Goal: Subscribe to service/newsletter

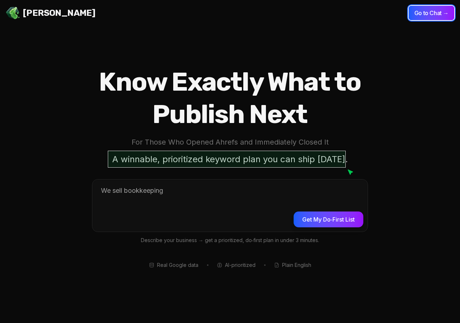
click at [431, 17] on button "Go to Chat →" at bounding box center [432, 13] width 46 height 14
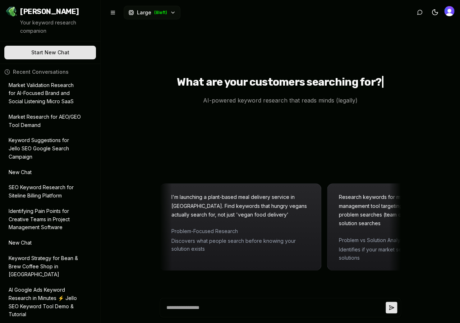
click at [454, 14] on span "Open user button" at bounding box center [450, 11] width 10 height 10
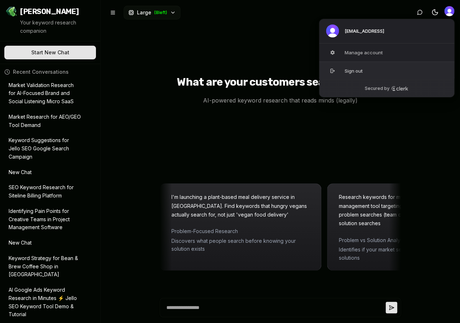
click at [364, 72] on button "Sign out" at bounding box center [387, 71] width 136 height 18
type textarea "*"
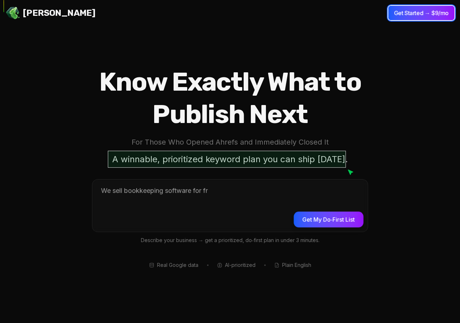
click at [402, 17] on button "Get Started → $9/mo" at bounding box center [421, 13] width 66 height 14
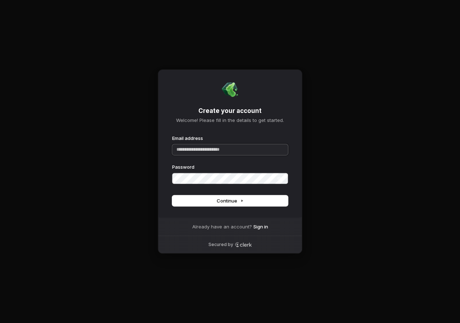
click at [223, 149] on input "Email address" at bounding box center [230, 149] width 116 height 11
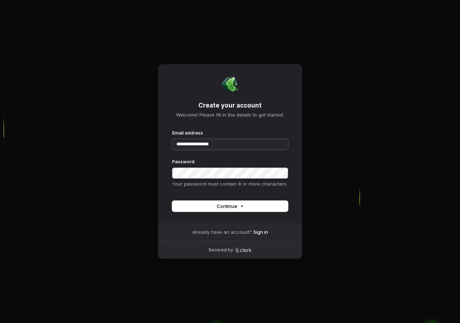
click at [172, 129] on button "submit" at bounding box center [172, 129] width 0 height 0
type input "**********"
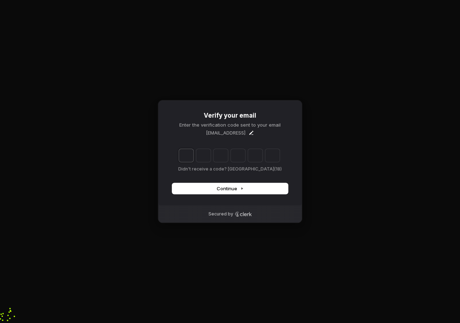
click at [184, 159] on input "Enter verification code. Digit 1" at bounding box center [186, 155] width 14 height 13
paste input "*"
type input "******"
type input "*"
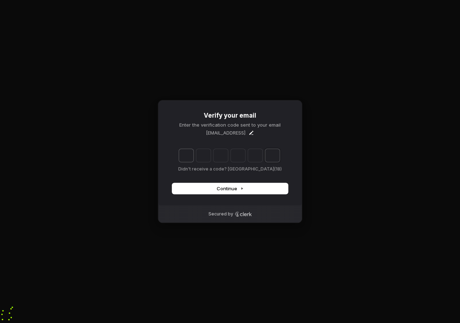
type input "*"
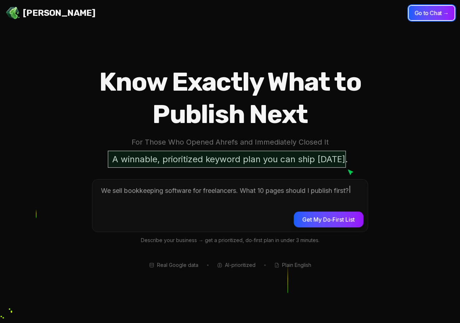
click at [438, 17] on button "Go to Chat →" at bounding box center [432, 13] width 46 height 14
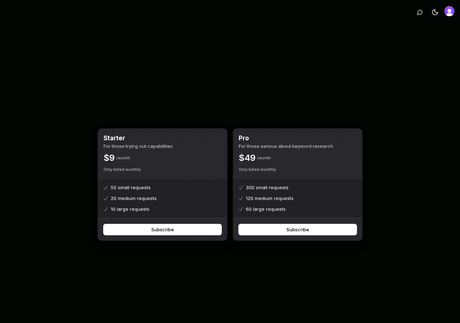
click at [164, 232] on button "Subscribe" at bounding box center [163, 229] width 118 height 11
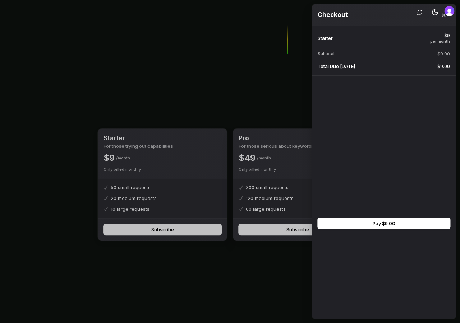
click at [386, 66] on dd "$9.00" at bounding box center [417, 66] width 66 height 6
click at [377, 64] on span "Total Due [DATE]" at bounding box center [351, 66] width 66 height 6
click at [16, 136] on body "* Toggle theme Starter For those trying out capabilities $ 9 Month Only billed …" at bounding box center [230, 173] width 460 height 346
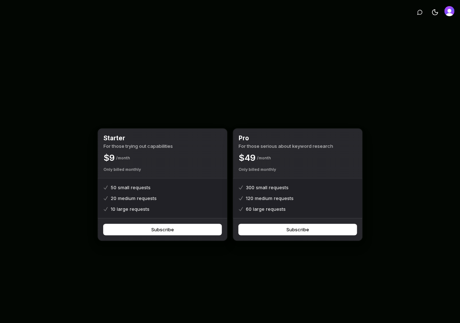
click at [40, 198] on div "Toggle theme Starter For those trying out capabilities $ 9 Month Only billed mo…" at bounding box center [230, 173] width 460 height 346
